Goal: Task Accomplishment & Management: Use online tool/utility

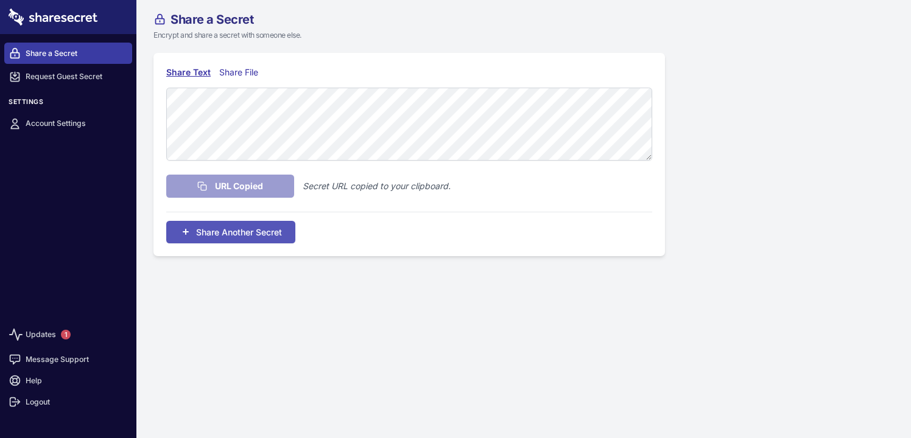
click at [52, 56] on link "Share a Secret" at bounding box center [68, 53] width 128 height 21
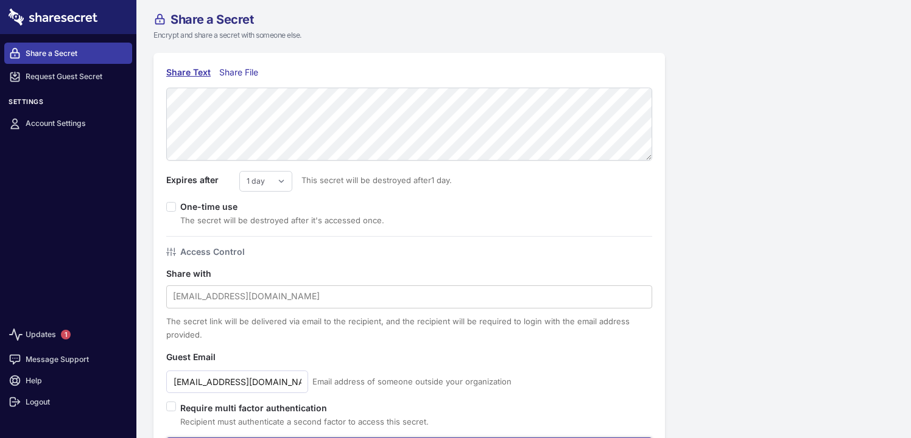
click at [156, 95] on div "Share Text Share File Expires after 1 day 2 days 3 days 4 days 5 days 6 days 7 …" at bounding box center [408, 269] width 511 height 432
click at [42, 48] on link "Share a Secret" at bounding box center [68, 53] width 128 height 21
type input "[EMAIL_ADDRESS][DOMAIN_NAME]"
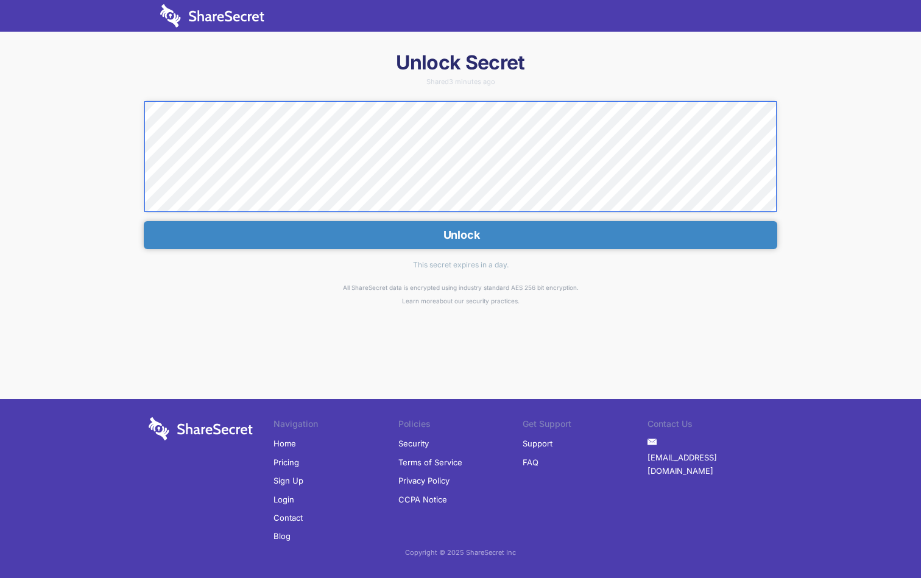
scroll to position [52, 0]
